Goal: Check status: Check status

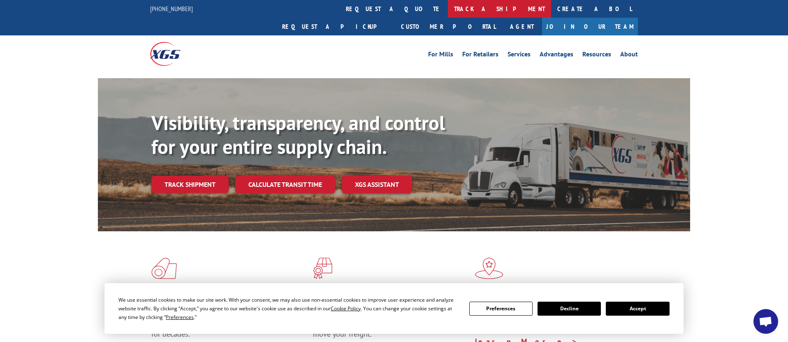
click at [448, 6] on link "track a shipment" at bounding box center [499, 9] width 103 height 18
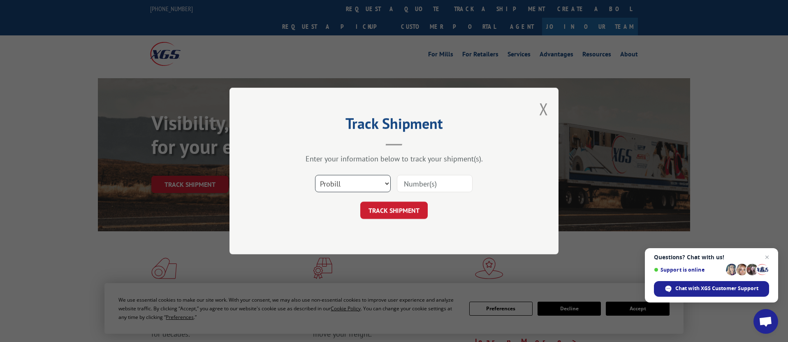
click at [385, 184] on select "Select category... Probill BOL PO" at bounding box center [353, 183] width 76 height 17
select select "po"
click at [315, 175] on select "Select category... Probill BOL PO" at bounding box center [353, 183] width 76 height 17
click at [431, 183] on input at bounding box center [435, 183] width 76 height 17
paste input "17001987"
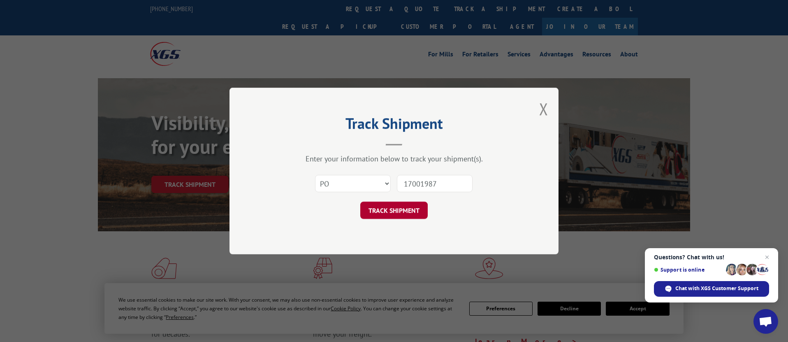
type input "17001987"
click at [408, 209] on button "TRACK SHIPMENT" at bounding box center [393, 209] width 67 height 17
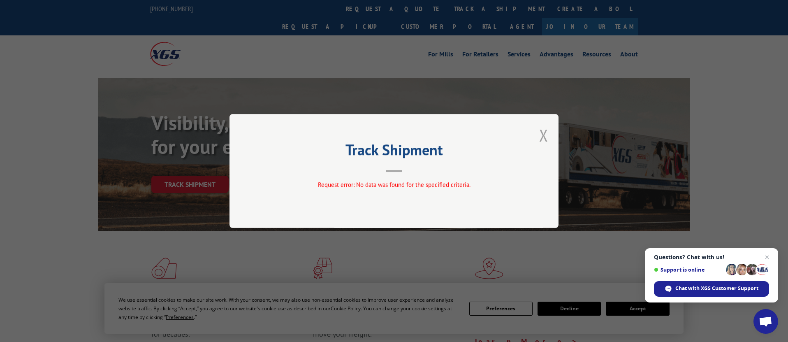
click at [544, 134] on button "Close modal" at bounding box center [543, 135] width 9 height 22
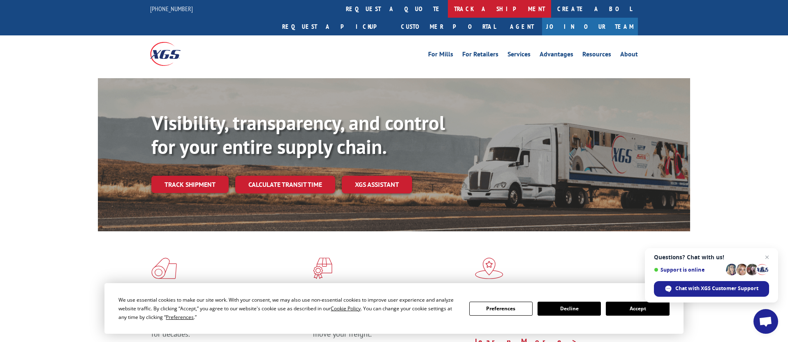
click at [448, 9] on link "track a shipment" at bounding box center [499, 9] width 103 height 18
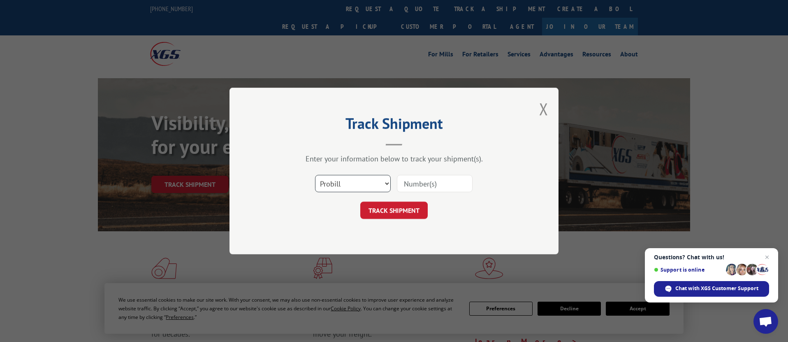
click at [387, 183] on select "Select category... Probill BOL PO" at bounding box center [353, 183] width 76 height 17
select select "bol"
click at [315, 175] on select "Select category... Probill BOL PO" at bounding box center [353, 183] width 76 height 17
click at [438, 182] on input at bounding box center [435, 183] width 76 height 17
paste input "17001987"
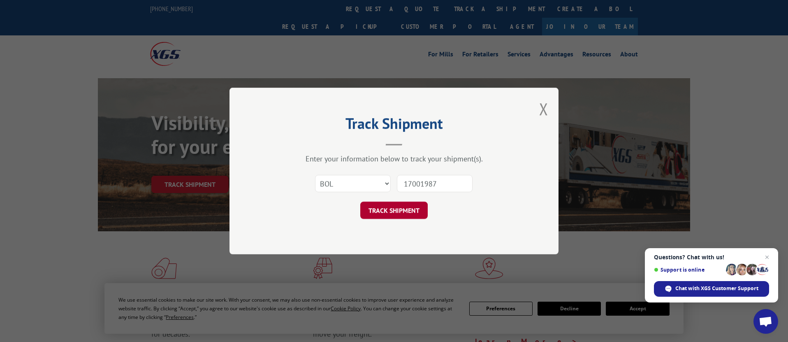
type input "17001987"
click at [405, 211] on button "TRACK SHIPMENT" at bounding box center [393, 209] width 67 height 17
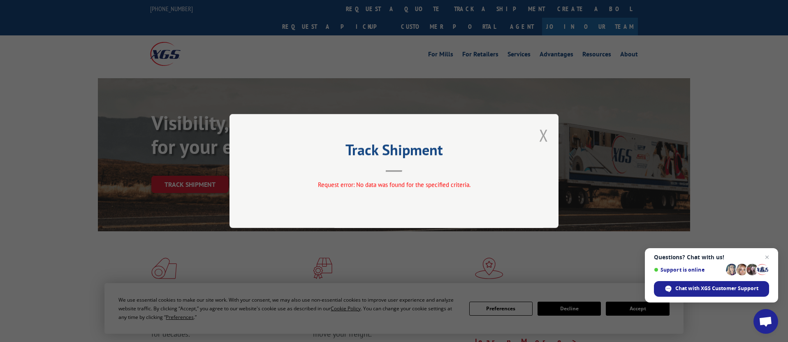
click at [542, 138] on button "Close modal" at bounding box center [543, 135] width 9 height 22
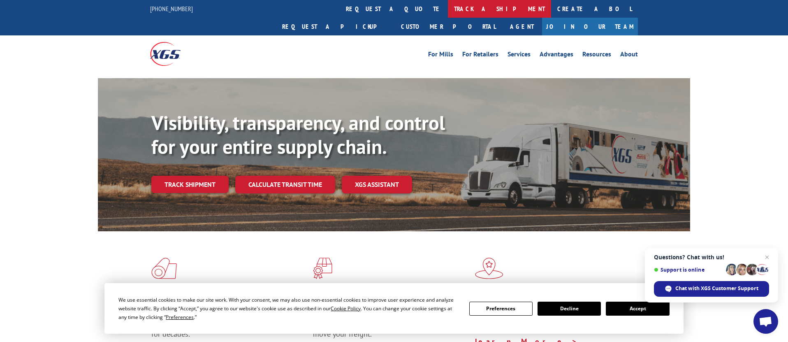
click at [448, 7] on link "track a shipment" at bounding box center [499, 9] width 103 height 18
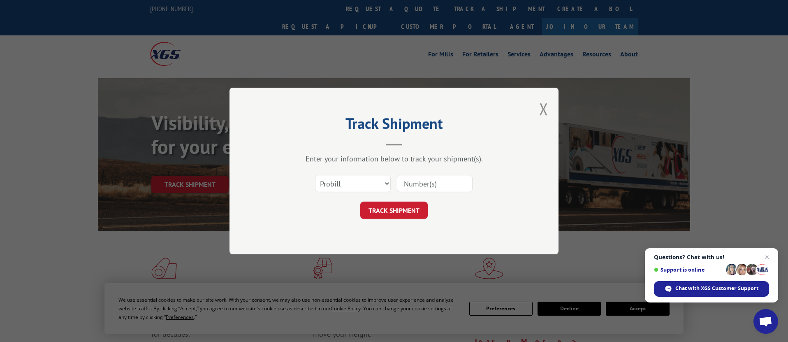
click at [422, 187] on input at bounding box center [435, 183] width 76 height 17
paste input "17001987"
type input "17001987"
click at [413, 215] on button "TRACK SHIPMENT" at bounding box center [393, 209] width 67 height 17
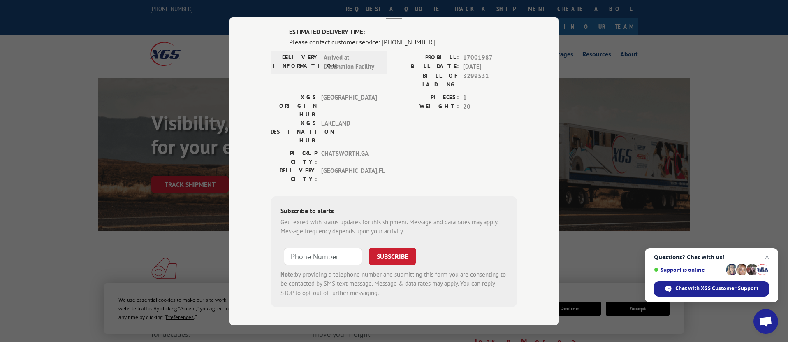
scroll to position [15, 0]
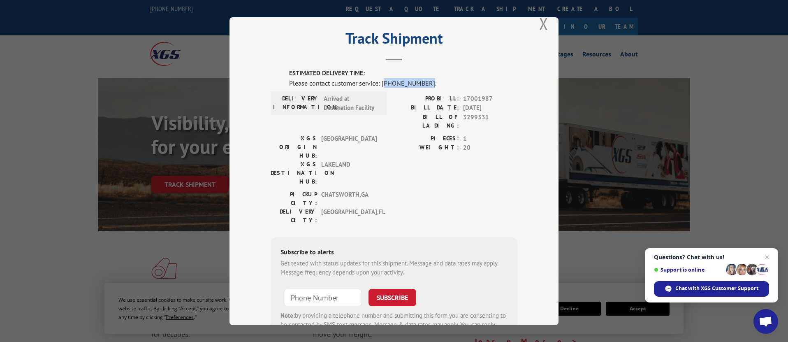
drag, startPoint x: 380, startPoint y: 81, endPoint x: 420, endPoint y: 81, distance: 40.3
click at [420, 81] on div "Please contact customer service: [PHONE_NUMBER]." at bounding box center [403, 83] width 228 height 10
